Goal: Information Seeking & Learning: Learn about a topic

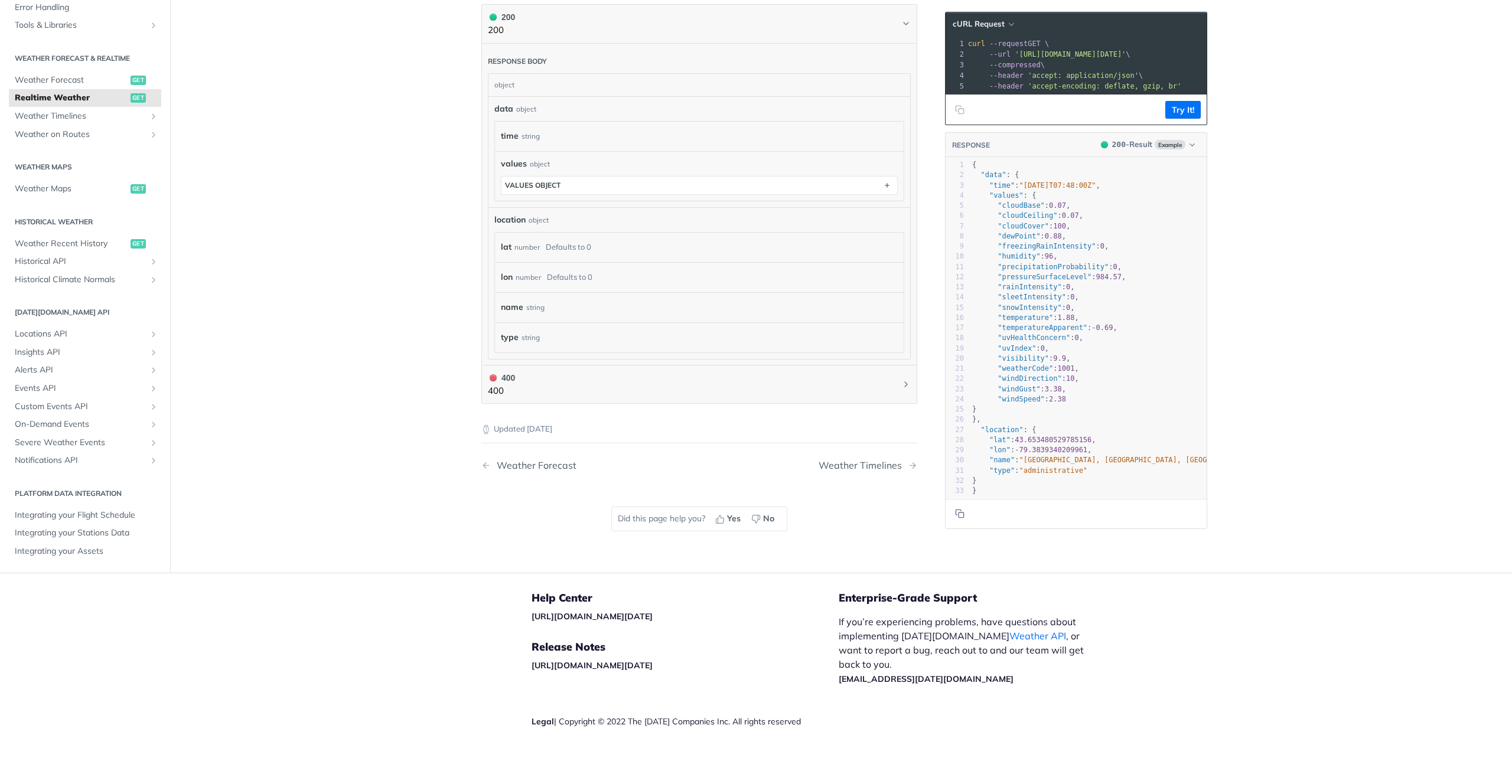
scroll to position [478, 0]
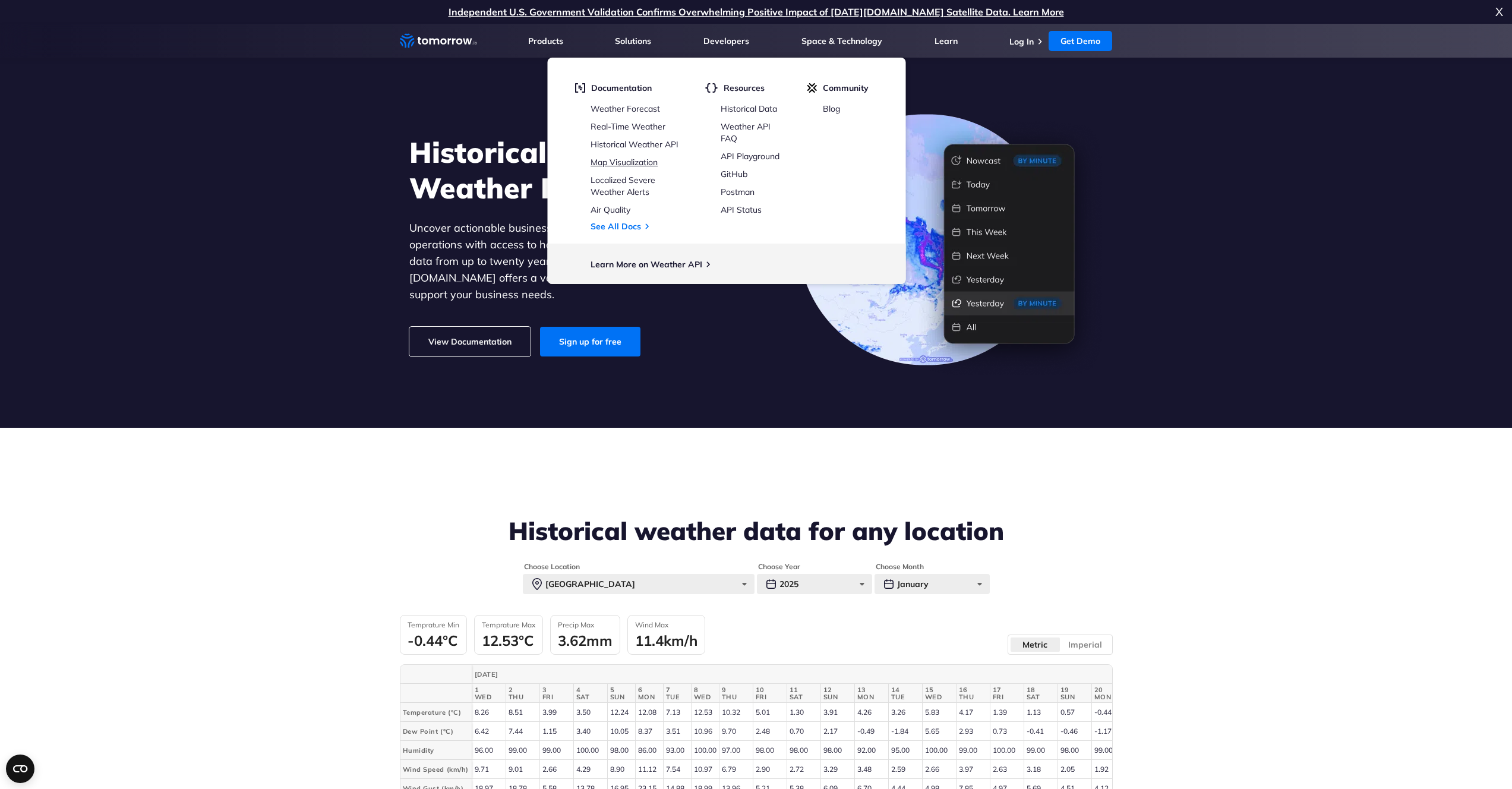
click at [620, 163] on link "Map Visualization" at bounding box center [624, 163] width 67 height 11
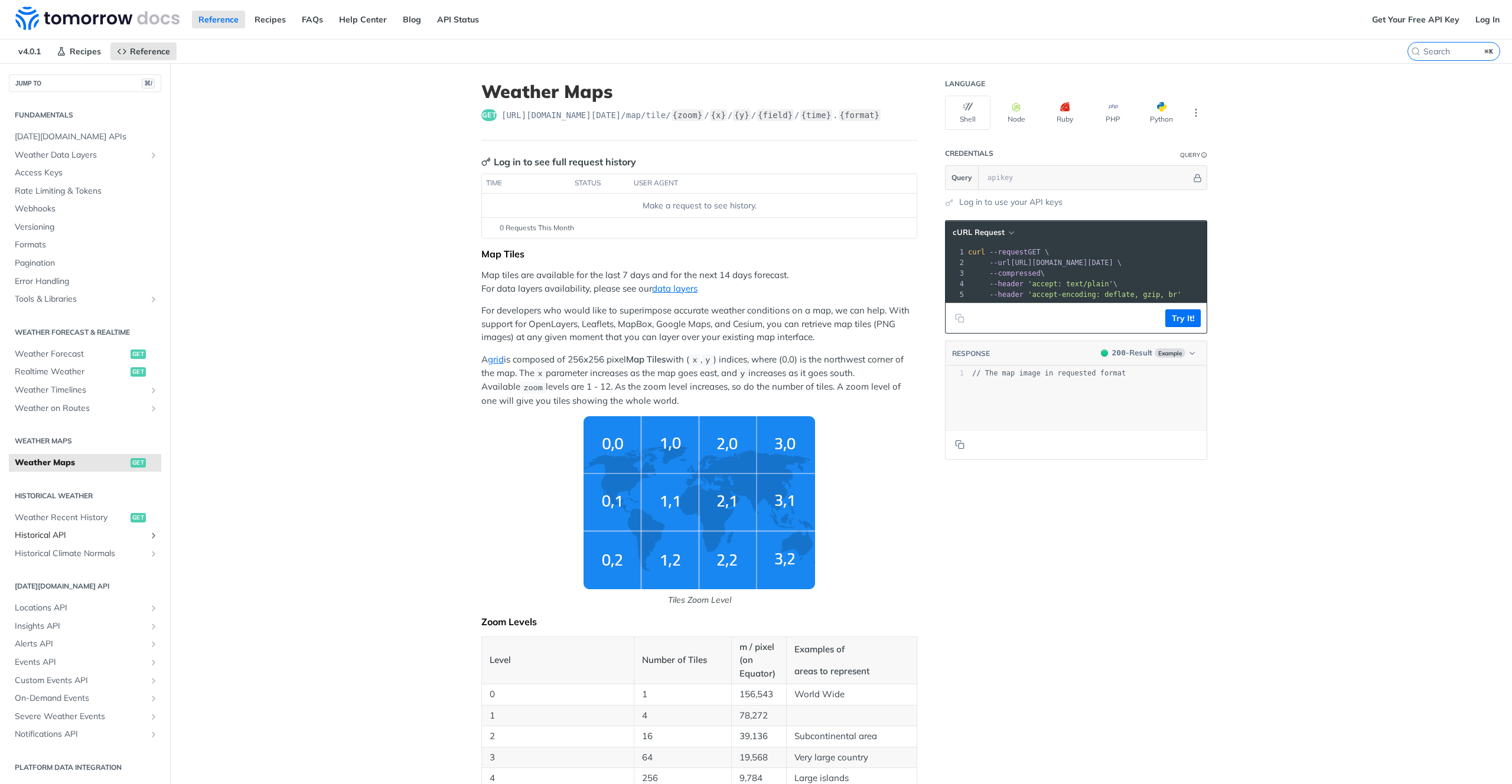
scroll to position [88, 0]
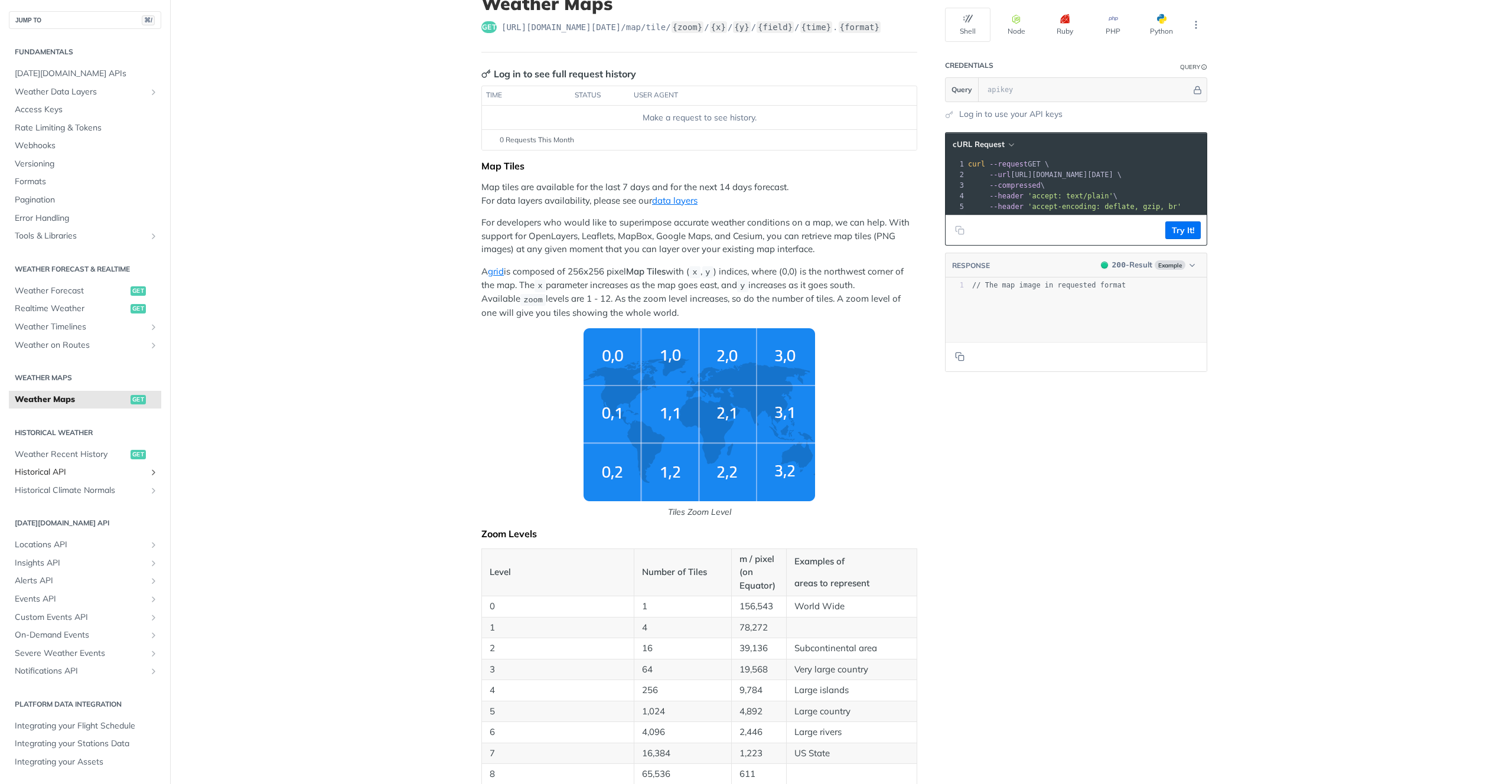
click at [149, 475] on icon "Show subpages for Historical API" at bounding box center [153, 472] width 9 height 9
click at [149, 514] on icon "Show subpages for Historical Climate Normals" at bounding box center [153, 510] width 9 height 9
